Goal: Task Accomplishment & Management: Manage account settings

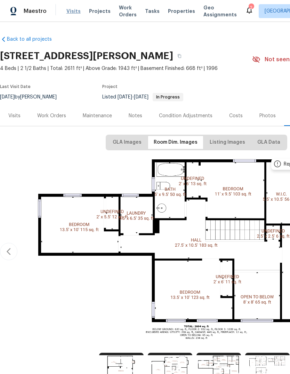
click at [67, 8] on span "Visits" at bounding box center [73, 11] width 14 height 7
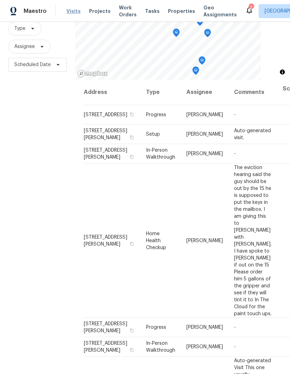
scroll to position [67, 0]
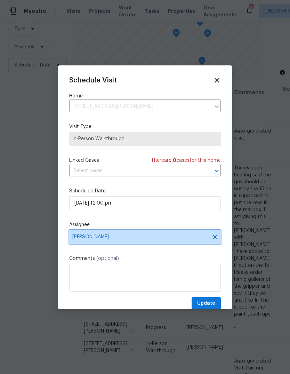
click at [92, 240] on span "[PERSON_NAME]" at bounding box center [140, 237] width 136 height 6
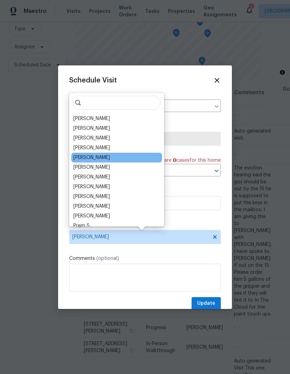
click at [78, 156] on div "[PERSON_NAME]" at bounding box center [91, 157] width 37 height 7
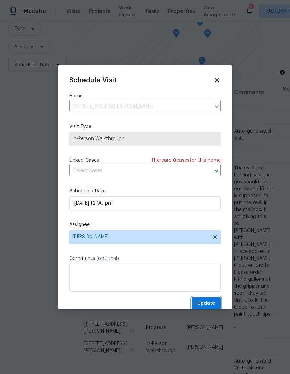
click at [208, 301] on span "Update" at bounding box center [206, 303] width 18 height 9
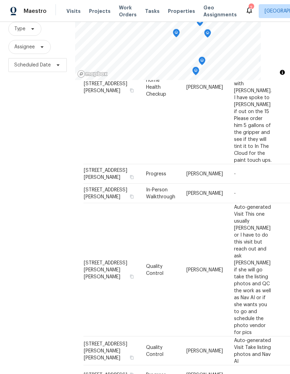
scroll to position [154, 0]
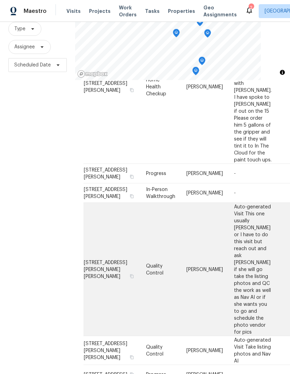
click at [90, 279] on span "[STREET_ADDRESS][PERSON_NAME][PERSON_NAME]" at bounding box center [105, 269] width 43 height 19
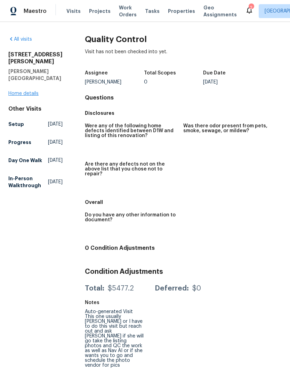
click at [27, 91] on link "Home details" at bounding box center [23, 93] width 30 height 5
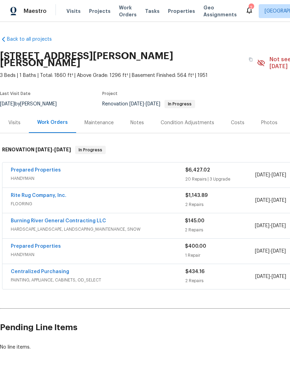
click at [130, 119] on div "Notes" at bounding box center [137, 122] width 14 height 7
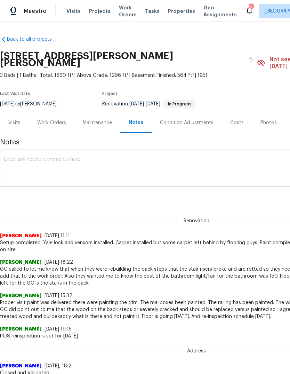
click at [32, 161] on textarea at bounding box center [196, 169] width 385 height 24
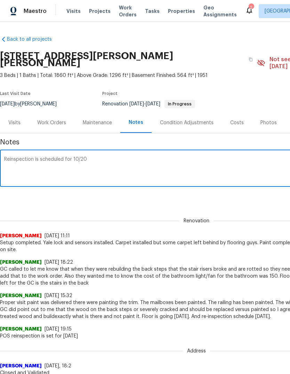
click at [221, 157] on textarea "Reinspection is scheduled for 10/20" at bounding box center [196, 169] width 385 height 24
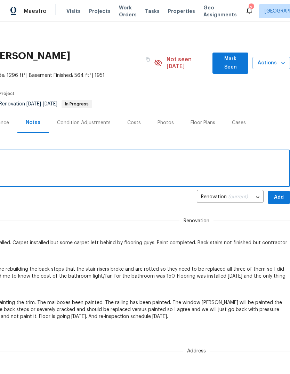
scroll to position [0, 103]
type textarea "Reinspection is scheduled for 10/20"
click at [277, 193] on span "Add" at bounding box center [278, 197] width 11 height 9
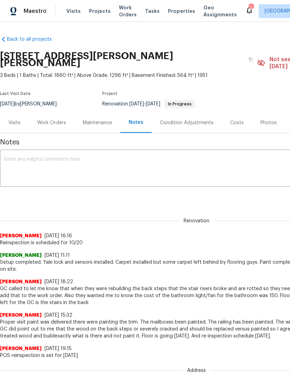
scroll to position [0, 0]
